Goal: Transaction & Acquisition: Obtain resource

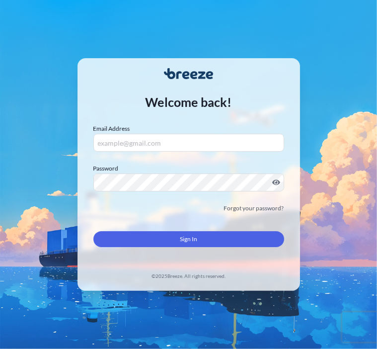
type input "[EMAIL_ADDRESS][DOMAIN_NAME]"
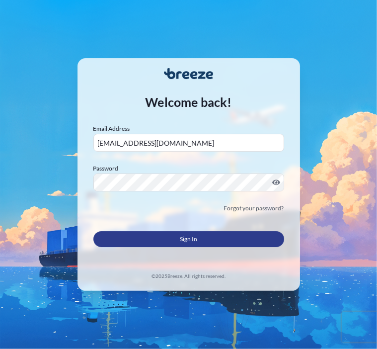
click at [163, 236] on button "Sign In" at bounding box center [188, 239] width 191 height 16
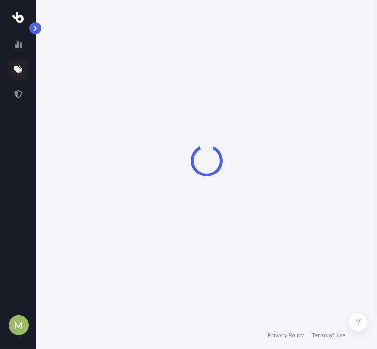
select select "Road"
select select "1"
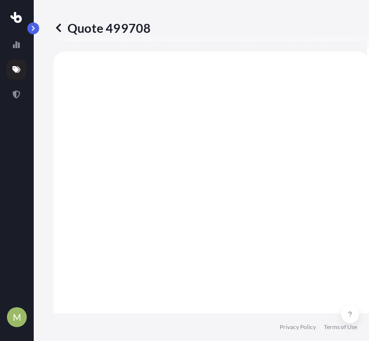
scroll to position [667, 0]
click at [13, 69] on icon at bounding box center [16, 69] width 8 height 7
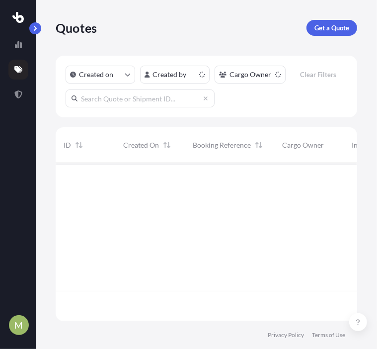
scroll to position [155, 294]
click at [333, 28] on p "Get a Quote" at bounding box center [331, 28] width 35 height 10
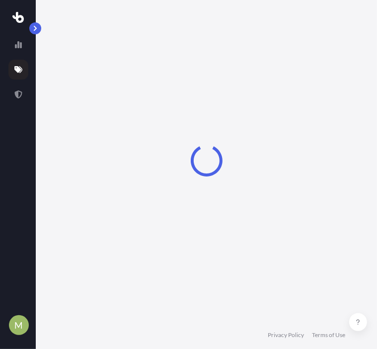
select select "Sea"
select select "1"
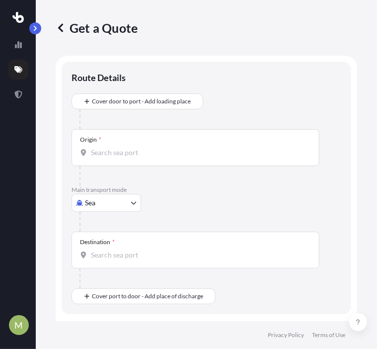
scroll to position [16, 0]
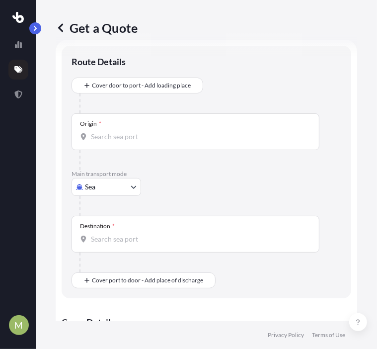
click at [96, 187] on body "M Get a Quote Route Details Cover door to port - Add loading place Place of loa…" at bounding box center [188, 174] width 377 height 349
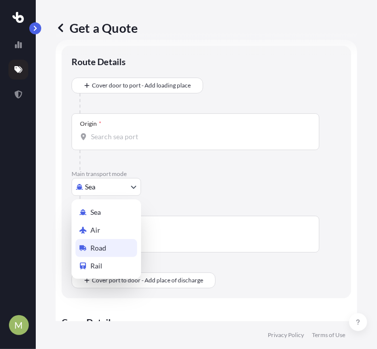
click at [92, 251] on span "Road" at bounding box center [98, 248] width 16 height 10
select select "Road"
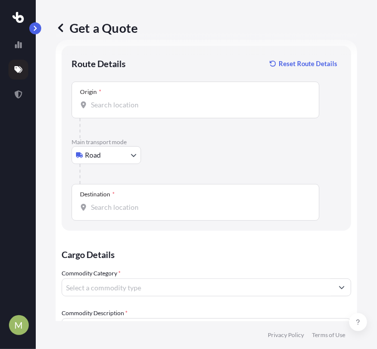
click at [123, 88] on div "Origin *" at bounding box center [196, 99] width 248 height 37
click at [123, 100] on input "Origin *" at bounding box center [199, 105] width 216 height 10
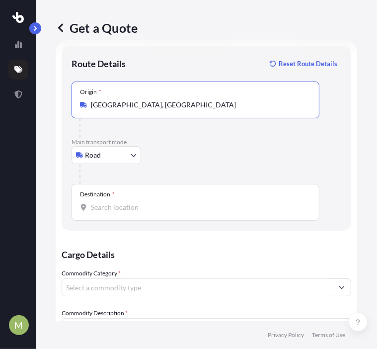
type input "[GEOGRAPHIC_DATA], [GEOGRAPHIC_DATA]"
click at [101, 205] on input "Destination *" at bounding box center [199, 207] width 216 height 10
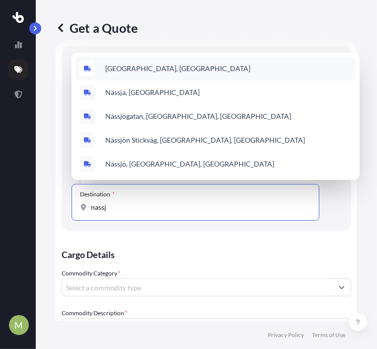
click at [140, 70] on span "[GEOGRAPHIC_DATA], [GEOGRAPHIC_DATA]" at bounding box center [177, 69] width 145 height 10
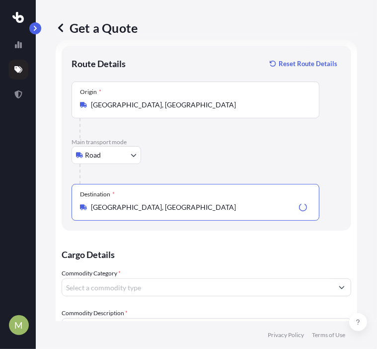
type input "[GEOGRAPHIC_DATA], [GEOGRAPHIC_DATA]"
click at [160, 281] on input "Commodity Category *" at bounding box center [197, 287] width 271 height 18
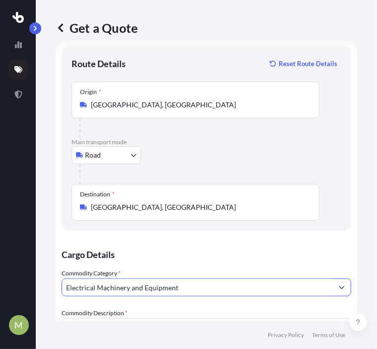
scroll to position [215, 0]
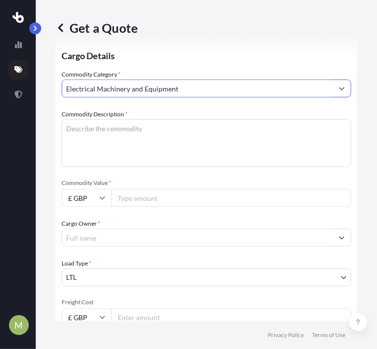
type input "Electrical Machinery and Equipment"
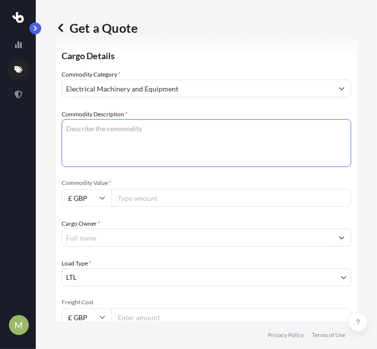
click at [142, 137] on textarea "Commodity Description *" at bounding box center [207, 143] width 290 height 48
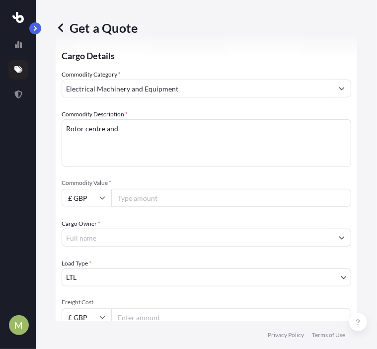
drag, startPoint x: 145, startPoint y: 133, endPoint x: 136, endPoint y: 124, distance: 12.3
click at [138, 134] on textarea "Rotor centre and" at bounding box center [207, 143] width 290 height 48
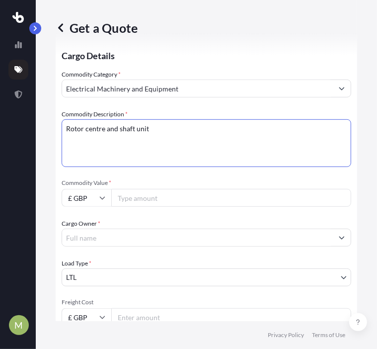
type textarea "Rotor centre and shaft unit"
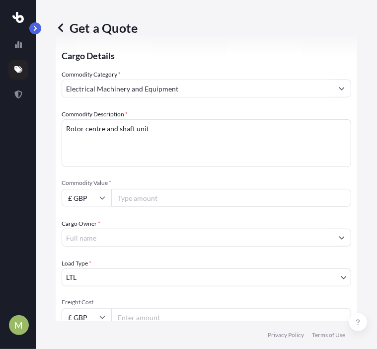
click at [187, 194] on input "Commodity Value *" at bounding box center [231, 198] width 240 height 18
type input "49620"
click at [82, 197] on input "£ GBP" at bounding box center [87, 198] width 50 height 18
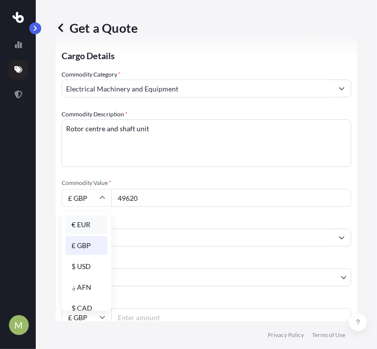
click at [87, 225] on div "€ EUR" at bounding box center [87, 224] width 42 height 19
type input "€ EUR"
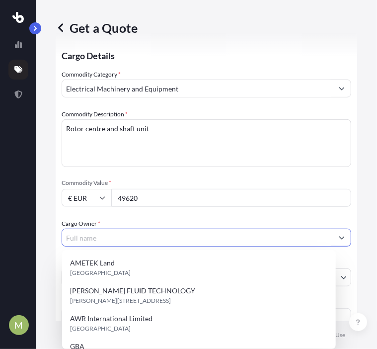
click at [105, 231] on input "Cargo Owner *" at bounding box center [197, 237] width 271 height 18
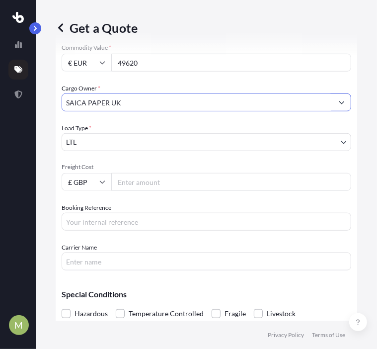
scroll to position [364, 0]
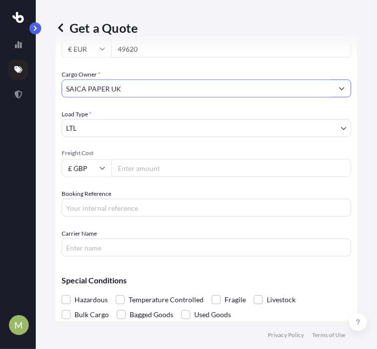
type input "SAICA PAPER UK"
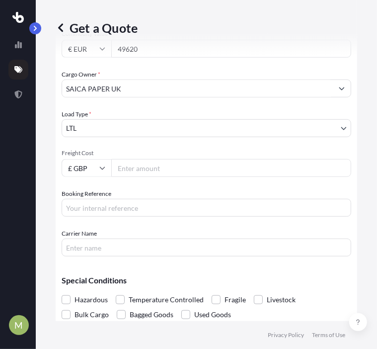
click at [145, 168] on input "Freight Cost" at bounding box center [231, 168] width 240 height 18
type input "1"
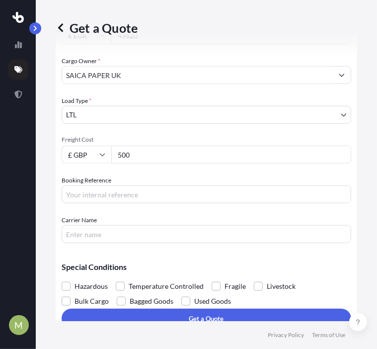
scroll to position [390, 0]
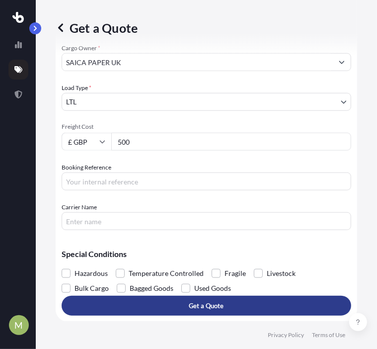
type input "500"
click at [144, 309] on button "Get a Quote" at bounding box center [207, 305] width 290 height 20
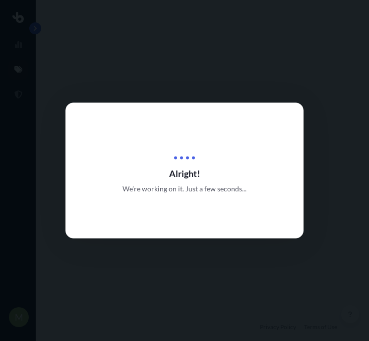
select select "Road"
select select "1"
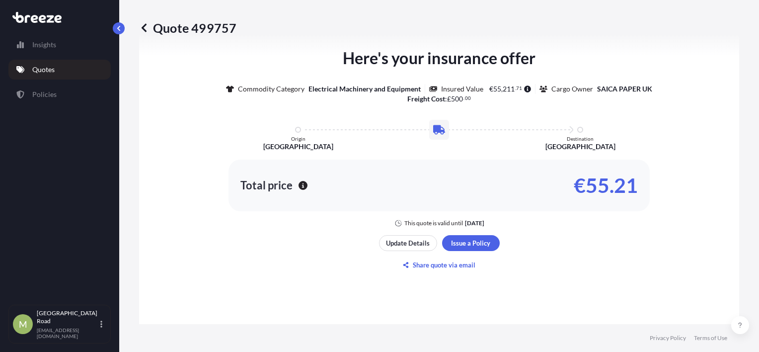
scroll to position [547, 0]
